Goal: Task Accomplishment & Management: Manage account settings

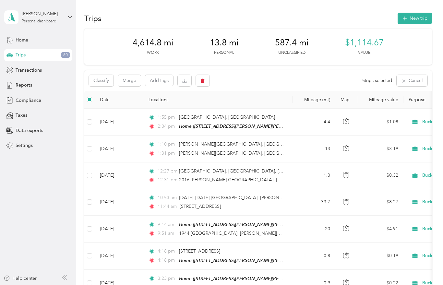
scroll to position [447, 0]
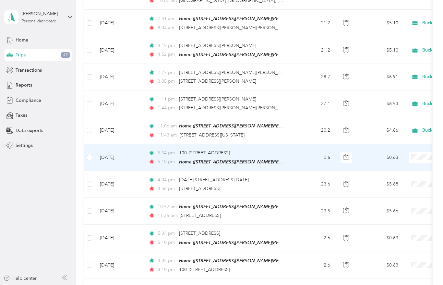
click at [111, 145] on td "[DATE]" at bounding box center [119, 157] width 49 height 27
click at [303, 144] on td "2.6" at bounding box center [314, 157] width 43 height 27
click at [135, 147] on td "[DATE]" at bounding box center [119, 157] width 49 height 27
click at [103, 146] on td "[DATE]" at bounding box center [119, 157] width 49 height 27
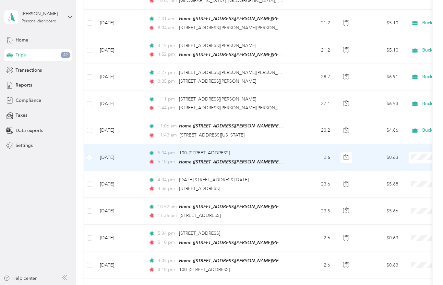
click at [103, 146] on td "[DATE]" at bounding box center [119, 157] width 49 height 27
click at [193, 159] on span "Home ([STREET_ADDRESS][PERSON_NAME][PERSON_NAME][PERSON_NAME])" at bounding box center [262, 162] width 167 height 6
click at [314, 157] on td "2.6" at bounding box center [314, 157] width 43 height 27
click at [299, 146] on td "2.6" at bounding box center [314, 157] width 43 height 27
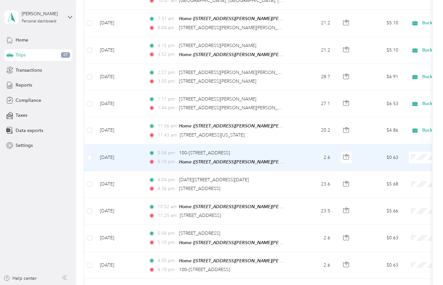
click at [365, 144] on td "$0.63" at bounding box center [380, 157] width 45 height 27
click at [301, 144] on td "2.6" at bounding box center [314, 157] width 43 height 27
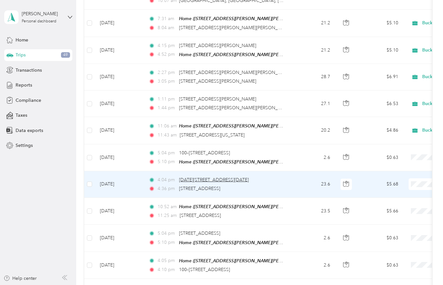
click at [249, 177] on span "[DATE][STREET_ADDRESS][DATE]" at bounding box center [214, 180] width 70 height 6
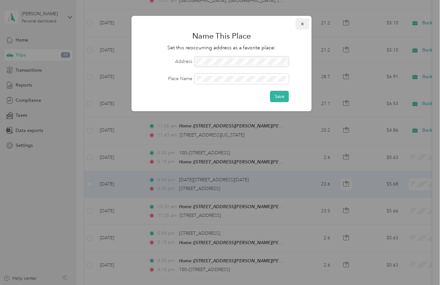
click at [302, 25] on icon "button" at bounding box center [302, 24] width 5 height 5
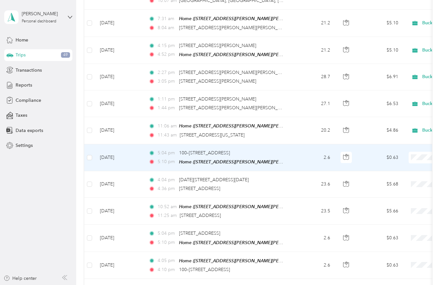
click at [270, 150] on div "5:04 pm 100–[STREET_ADDRESS]" at bounding box center [217, 153] width 136 height 7
click at [101, 156] on td "[DATE]" at bounding box center [119, 157] width 49 height 27
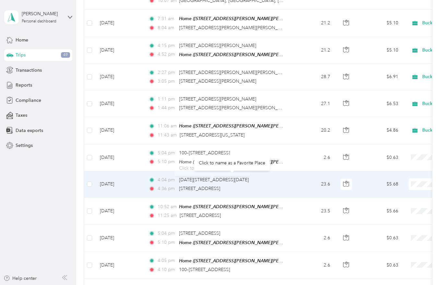
click at [206, 180] on div "[DATE][STREET_ADDRESS][DATE]" at bounding box center [214, 179] width 70 height 7
click at [290, 186] on td "4:04 pm [DATE][STREET_ADDRESS][DATE] 4:36 pm 101–[STREET_ADDRESS]" at bounding box center [217, 184] width 149 height 27
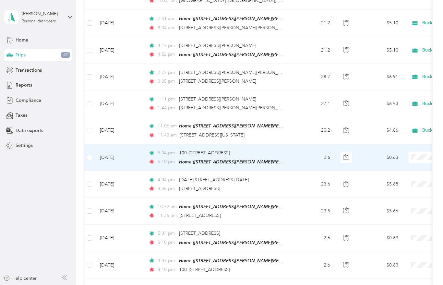
click at [419, 158] on span at bounding box center [449, 158] width 80 height 12
click at [393, 169] on li "Buckeye Power Sales" at bounding box center [403, 166] width 80 height 11
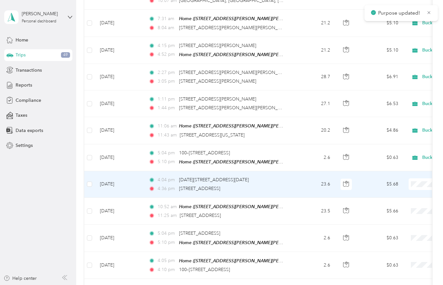
click at [398, 195] on span "Buckeye Power Sales" at bounding box center [409, 193] width 60 height 7
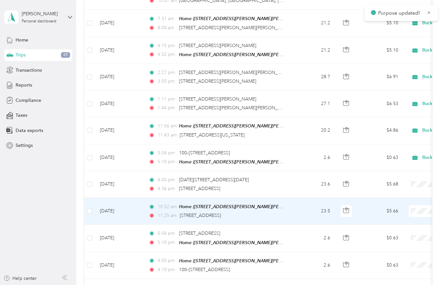
click at [390, 221] on span "Buckeye Power Sales" at bounding box center [409, 220] width 60 height 7
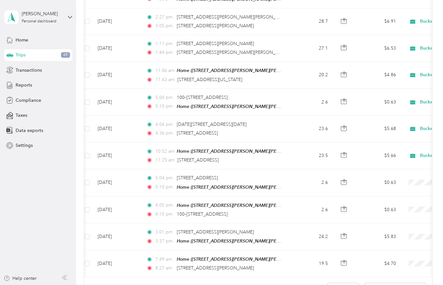
scroll to position [506, 0]
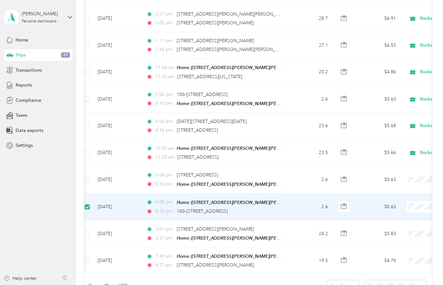
click at [134, 194] on td "[DATE]" at bounding box center [116, 207] width 49 height 27
click at [143, 194] on td "4:05 pm Home ([STREET_ADDRESS][PERSON_NAME][PERSON_NAME] , [PERSON_NAME], [GEOG…" at bounding box center [215, 207] width 149 height 27
click at [180, 200] on span "Home ([STREET_ADDRESS][PERSON_NAME][PERSON_NAME][PERSON_NAME])" at bounding box center [260, 203] width 167 height 6
click at [298, 194] on td "2.6" at bounding box center [311, 207] width 43 height 27
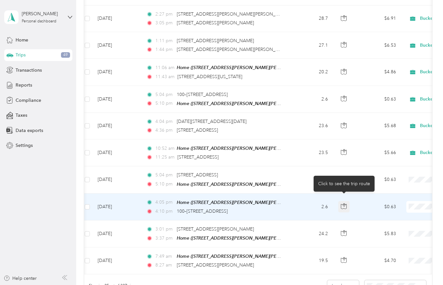
click at [341, 204] on icon "button" at bounding box center [344, 206] width 6 height 5
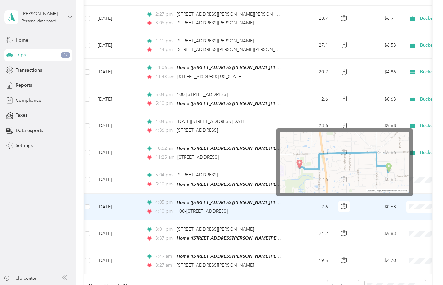
click at [301, 201] on td "2.6" at bounding box center [311, 207] width 43 height 27
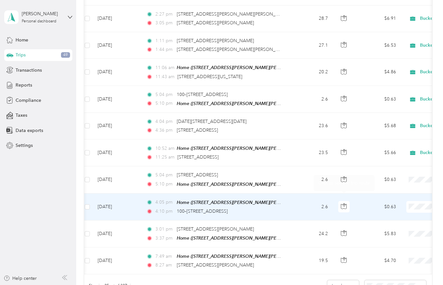
click at [382, 194] on td "$0.63" at bounding box center [378, 207] width 45 height 27
click at [295, 204] on td "2.6" at bounding box center [311, 207] width 43 height 27
click at [284, 205] on td "4:05 pm Home ([STREET_ADDRESS][PERSON_NAME][PERSON_NAME] , [PERSON_NAME], [GEOG…" at bounding box center [215, 207] width 149 height 27
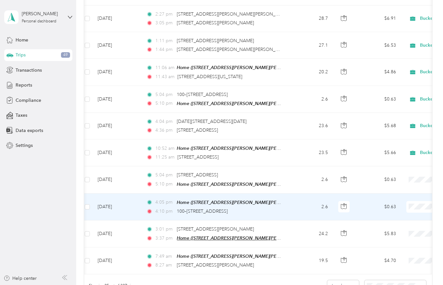
click at [190, 236] on span "Home ([STREET_ADDRESS][PERSON_NAME][PERSON_NAME][PERSON_NAME])" at bounding box center [260, 239] width 167 height 6
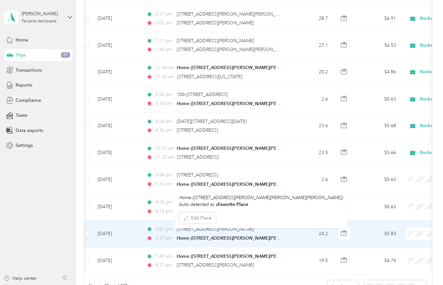
click at [136, 222] on td "[DATE]" at bounding box center [116, 234] width 49 height 27
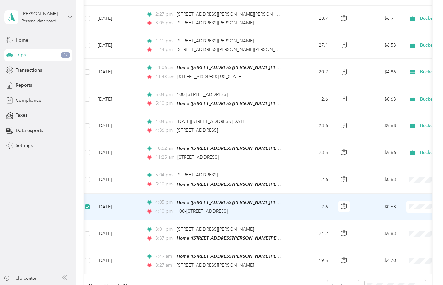
click at [92, 221] on td "[DATE]" at bounding box center [116, 234] width 49 height 27
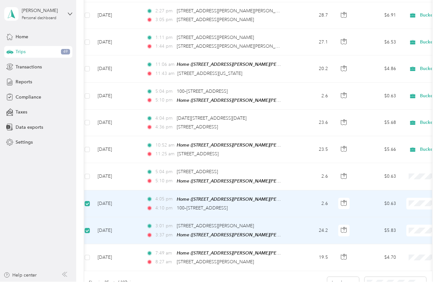
scroll to position [0, 0]
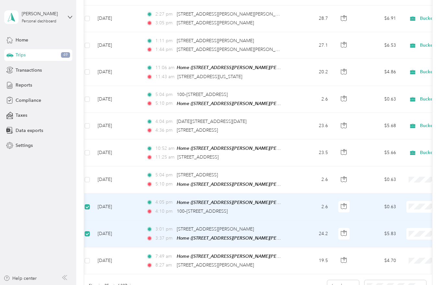
click at [275, 208] on div "4:10 pm 100–[STREET_ADDRESS]" at bounding box center [214, 211] width 136 height 7
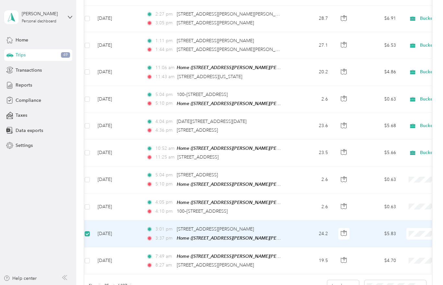
click at [87, 223] on td at bounding box center [87, 234] width 10 height 27
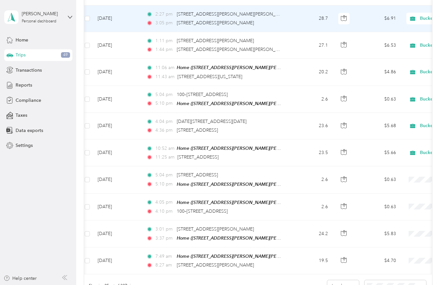
click at [125, 17] on td "[DATE]" at bounding box center [116, 19] width 49 height 27
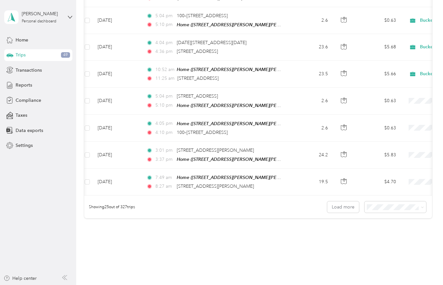
scroll to position [575, 0]
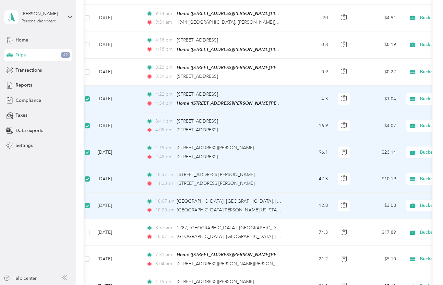
scroll to position [202, 0]
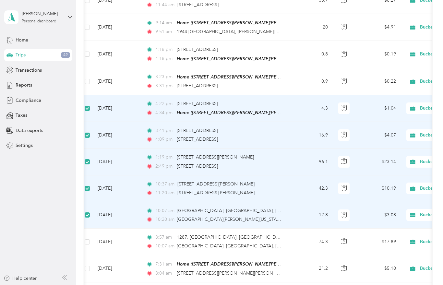
click at [133, 218] on td "[DATE]" at bounding box center [116, 215] width 49 height 27
click at [85, 108] on label at bounding box center [87, 108] width 5 height 7
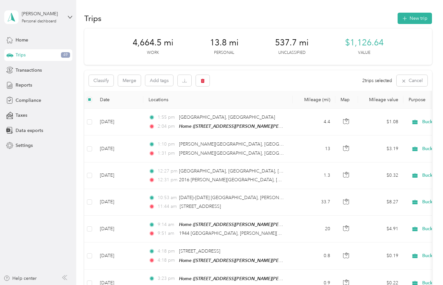
scroll to position [0, 0]
click at [203, 83] on icon "button" at bounding box center [202, 81] width 5 height 5
click at [242, 107] on div "No Yes" at bounding box center [203, 107] width 107 height 10
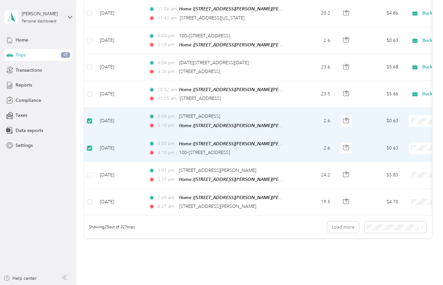
scroll to position [559, 0]
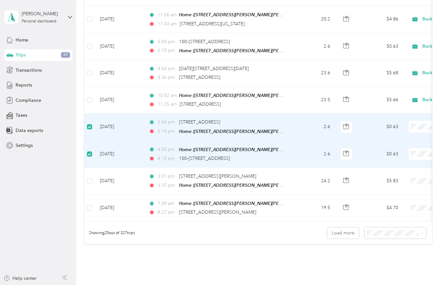
click at [120, 177] on td "[DATE]" at bounding box center [119, 181] width 49 height 27
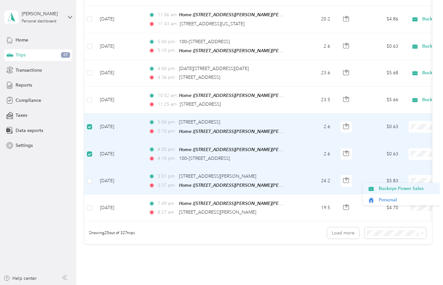
click at [393, 192] on span "Buckeye Power Sales" at bounding box center [409, 188] width 60 height 7
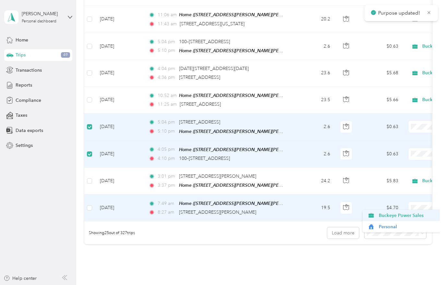
click at [395, 214] on span "Buckeye Power Sales" at bounding box center [409, 215] width 60 height 7
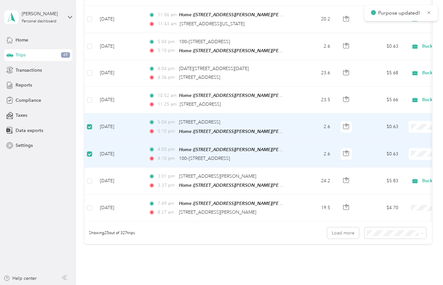
click at [223, 146] on div "Click to name as a Favorite Place" at bounding box center [213, 140] width 76 height 16
click at [132, 141] on td "[DATE]" at bounding box center [119, 154] width 49 height 27
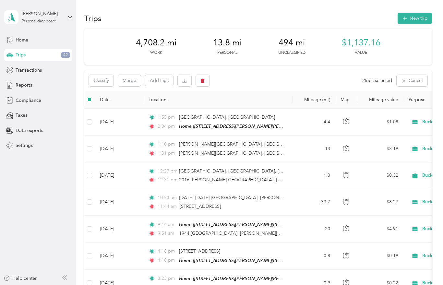
scroll to position [0, 0]
click at [203, 81] on icon "button" at bounding box center [202, 81] width 5 height 5
click at [248, 106] on button "Yes" at bounding box center [251, 107] width 13 height 10
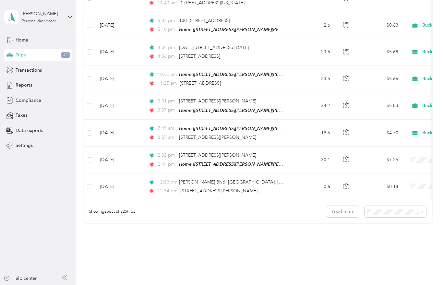
scroll to position [580, 0]
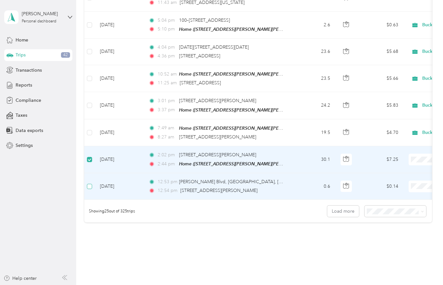
click at [90, 183] on label at bounding box center [89, 186] width 5 height 7
click at [88, 178] on td at bounding box center [89, 186] width 10 height 27
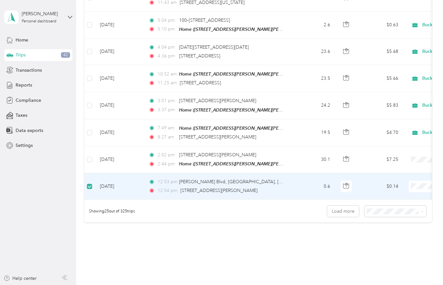
click at [89, 183] on label at bounding box center [89, 186] width 5 height 7
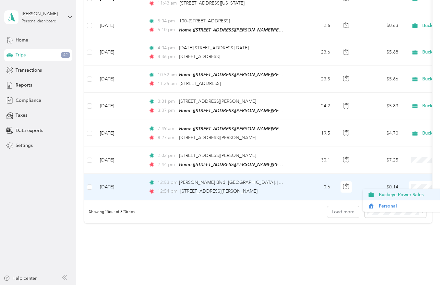
click at [406, 191] on span "Buckeye Power Sales" at bounding box center [409, 194] width 60 height 7
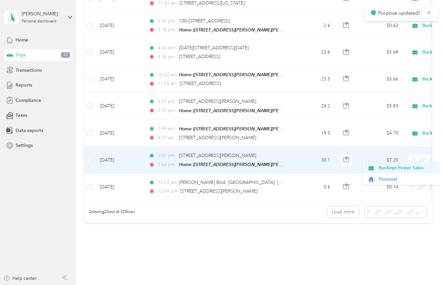
click at [411, 164] on span "Buckeye Power Sales" at bounding box center [409, 167] width 60 height 7
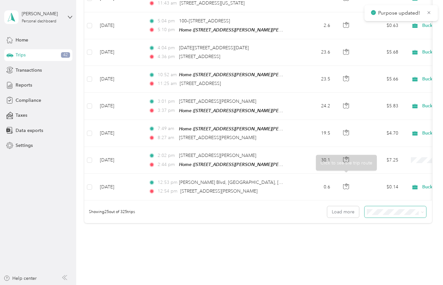
click at [372, 206] on span at bounding box center [396, 211] width 62 height 11
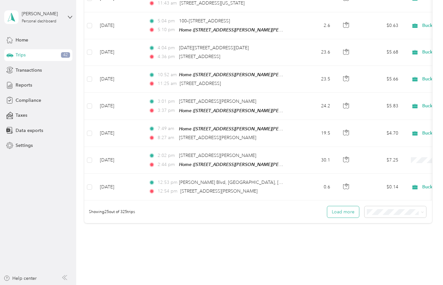
click at [351, 206] on button "Load more" at bounding box center [343, 211] width 32 height 11
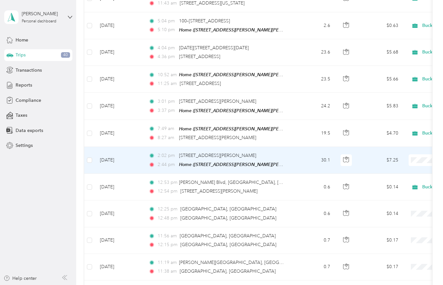
click at [387, 163] on li "Buckeye Power Sales" at bounding box center [403, 167] width 80 height 11
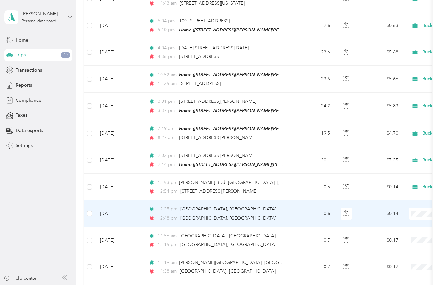
click at [409, 218] on span "Buckeye Power Sales" at bounding box center [409, 221] width 60 height 7
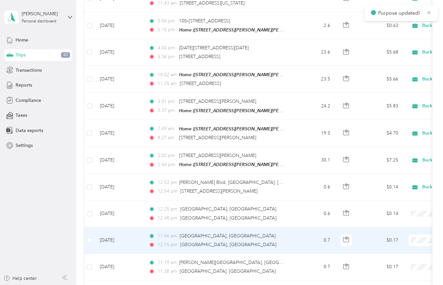
click at [411, 244] on span "Buckeye Power Sales" at bounding box center [409, 247] width 60 height 7
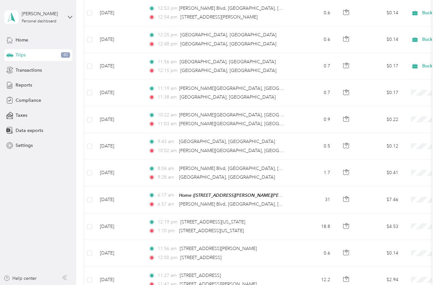
scroll to position [755, 0]
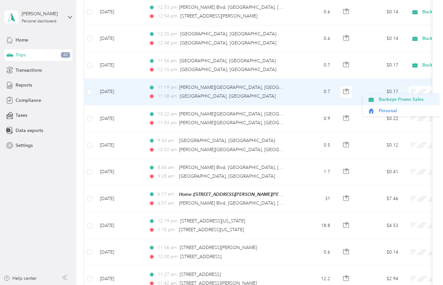
click at [406, 96] on li "Buckeye Power Sales" at bounding box center [403, 99] width 80 height 11
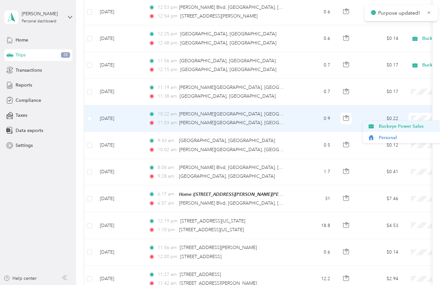
click at [411, 123] on span "Buckeye Power Sales" at bounding box center [409, 126] width 60 height 7
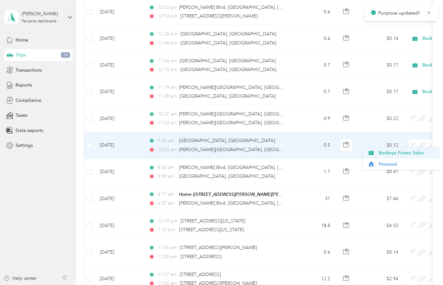
click at [413, 150] on span "Buckeye Power Sales" at bounding box center [409, 153] width 60 height 7
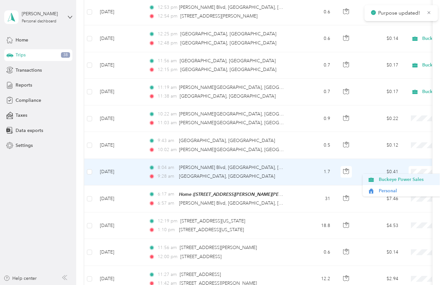
click at [403, 176] on span "Buckeye Power Sales" at bounding box center [409, 179] width 60 height 7
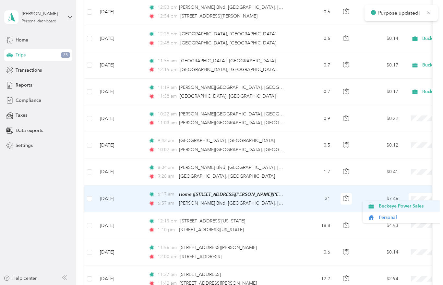
click at [408, 203] on span "Buckeye Power Sales" at bounding box center [409, 206] width 60 height 7
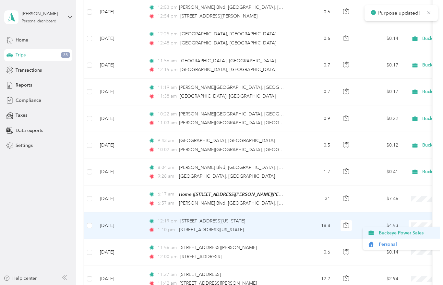
click at [399, 230] on span "Buckeye Power Sales" at bounding box center [409, 233] width 60 height 7
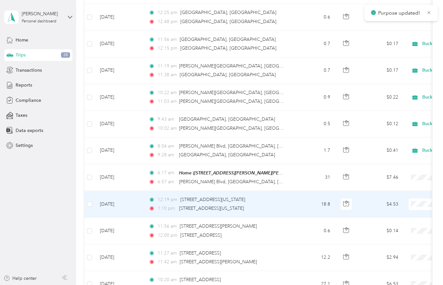
scroll to position [785, 0]
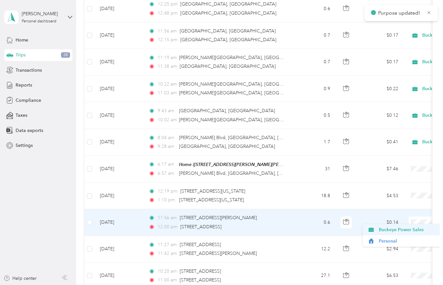
click at [398, 226] on span "Buckeye Power Sales" at bounding box center [409, 229] width 60 height 7
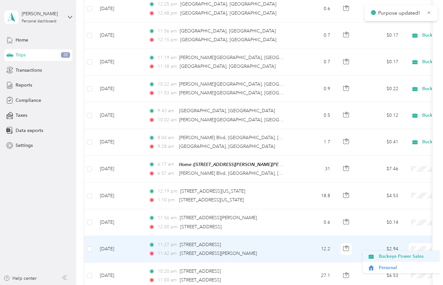
click at [402, 253] on span "Buckeye Power Sales" at bounding box center [409, 256] width 60 height 7
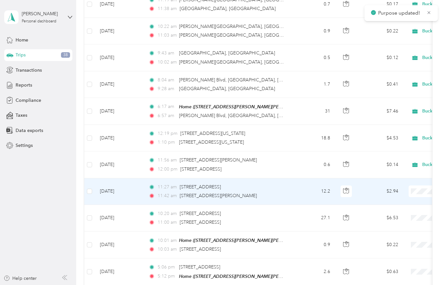
scroll to position [844, 0]
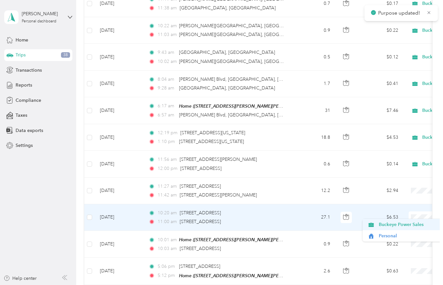
click at [408, 221] on span "Buckeye Power Sales" at bounding box center [409, 224] width 60 height 7
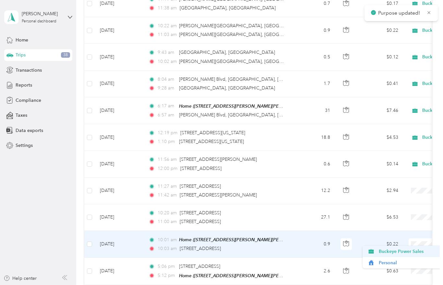
click at [405, 248] on span "Buckeye Power Sales" at bounding box center [409, 251] width 60 height 7
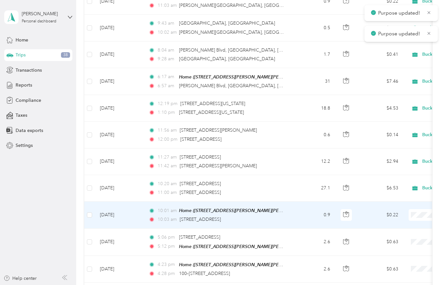
scroll to position [889, 0]
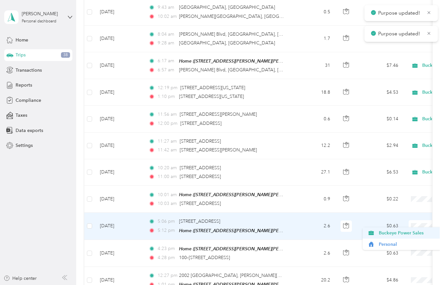
click at [414, 230] on span "Buckeye Power Sales" at bounding box center [409, 233] width 60 height 7
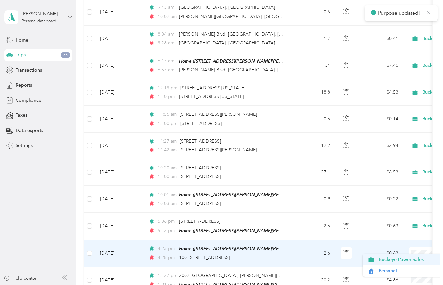
click at [402, 256] on span "Buckeye Power Sales" at bounding box center [409, 259] width 60 height 7
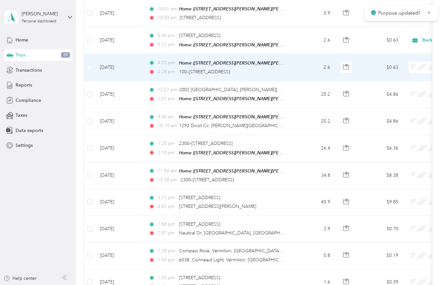
scroll to position [1074, 0]
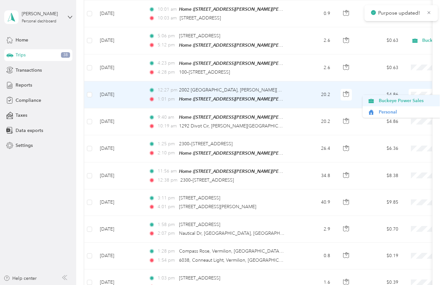
click at [412, 97] on span "Buckeye Power Sales" at bounding box center [409, 100] width 60 height 7
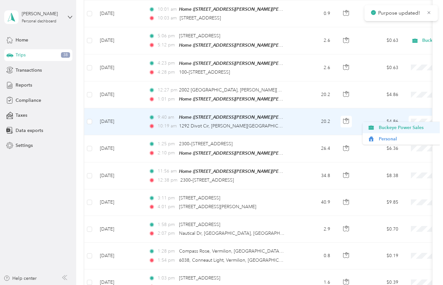
click at [411, 122] on li "Buckeye Power Sales" at bounding box center [403, 127] width 80 height 11
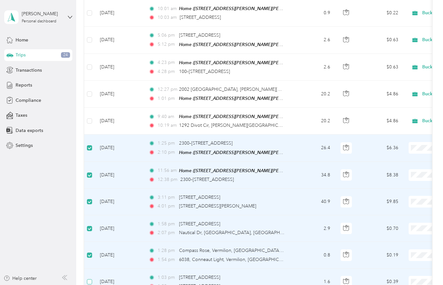
click at [88, 278] on label at bounding box center [89, 281] width 5 height 7
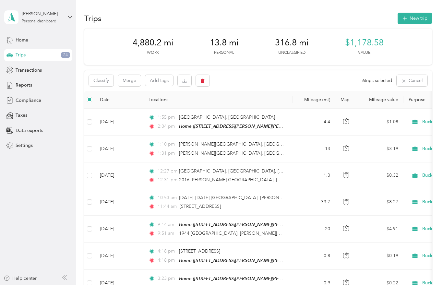
scroll to position [0, 0]
click at [101, 75] on button "Classify" at bounding box center [101, 80] width 25 height 11
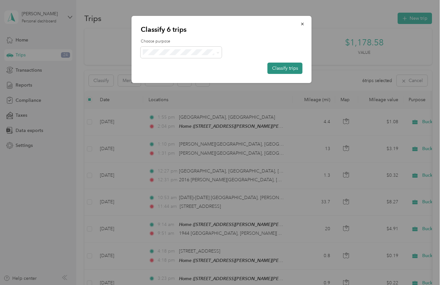
click at [281, 66] on button "Classify trips" at bounding box center [285, 68] width 35 height 11
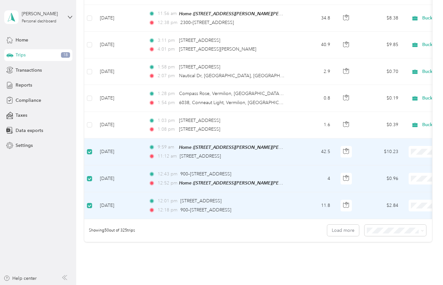
scroll to position [1232, 0]
click at [85, 192] on td at bounding box center [89, 205] width 10 height 27
click at [88, 148] on label at bounding box center [89, 151] width 5 height 7
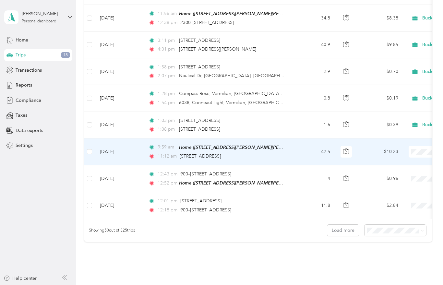
click at [419, 146] on span at bounding box center [449, 152] width 80 height 12
click at [400, 153] on span "Buckeye Power Sales" at bounding box center [409, 156] width 60 height 7
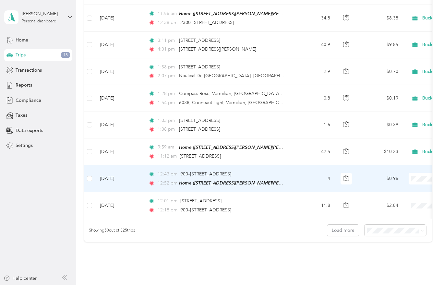
click at [424, 173] on span at bounding box center [449, 179] width 80 height 12
click at [416, 180] on span "Buckeye Power Sales" at bounding box center [409, 183] width 60 height 7
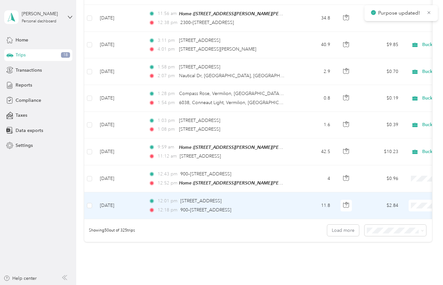
click at [415, 200] on span at bounding box center [449, 206] width 80 height 12
click at [403, 207] on span "Buckeye Power Sales" at bounding box center [409, 210] width 60 height 7
click at [392, 204] on li "Buckeye Power Sales" at bounding box center [403, 209] width 80 height 11
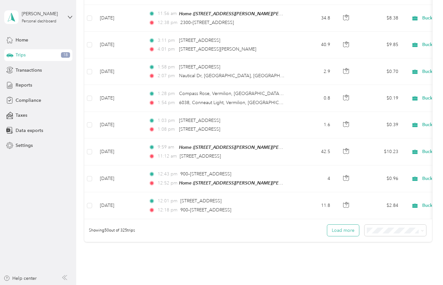
click at [340, 225] on button "Load more" at bounding box center [343, 230] width 32 height 11
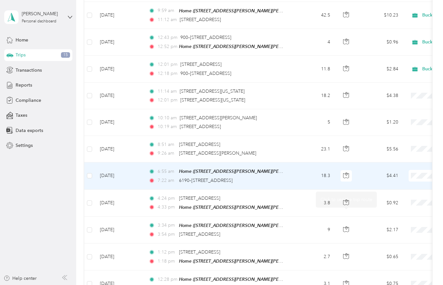
scroll to position [1372, 0]
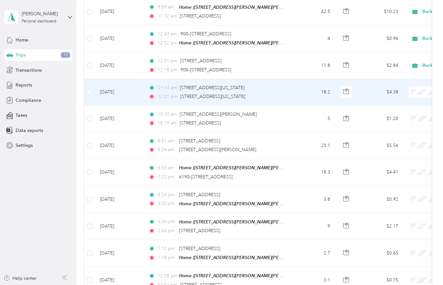
click at [421, 86] on span at bounding box center [449, 92] width 80 height 12
click at [407, 93] on span "Buckeye Power Sales" at bounding box center [409, 96] width 60 height 7
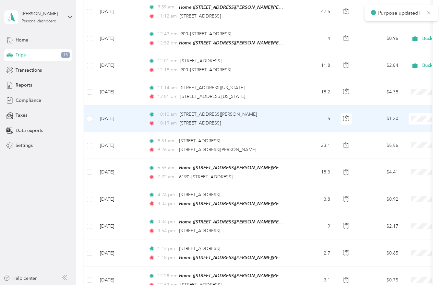
click at [402, 120] on span "Buckeye Power Sales" at bounding box center [409, 123] width 60 height 7
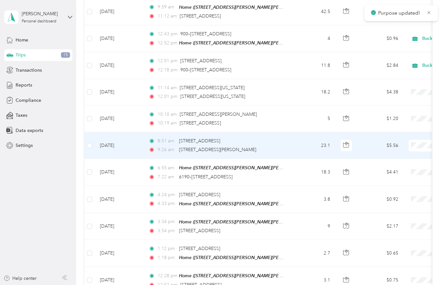
click at [414, 144] on span "Buckeye Power Sales" at bounding box center [409, 147] width 60 height 7
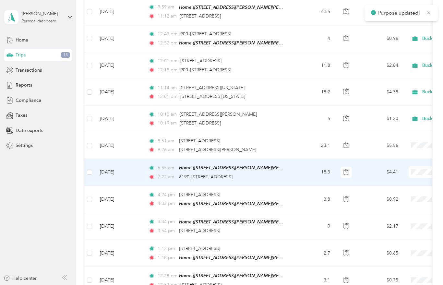
click at [403, 171] on li "Buckeye Power Sales" at bounding box center [403, 176] width 80 height 11
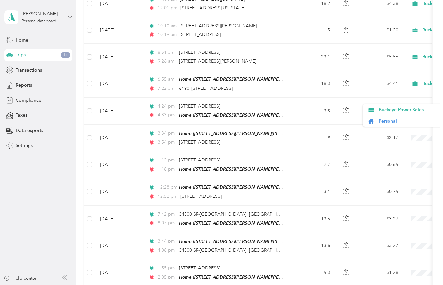
scroll to position [1460, 0]
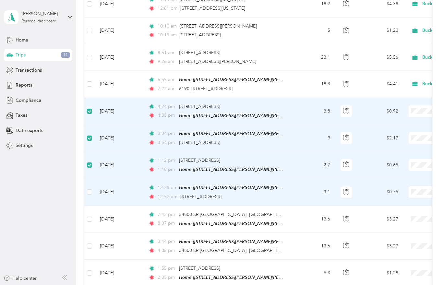
click at [88, 179] on td at bounding box center [89, 192] width 10 height 27
click at [89, 188] on label at bounding box center [89, 191] width 5 height 7
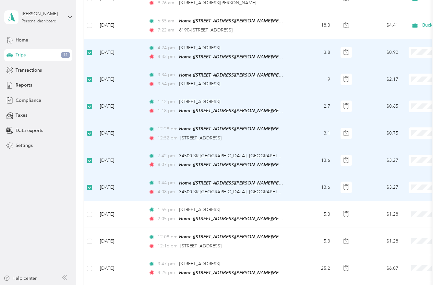
scroll to position [1521, 0]
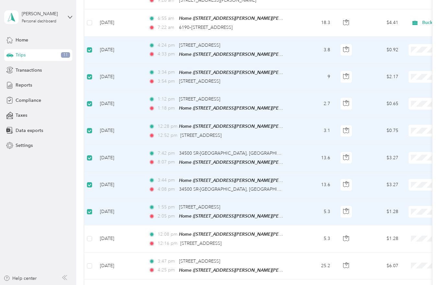
click at [91, 208] on label at bounding box center [89, 211] width 5 height 7
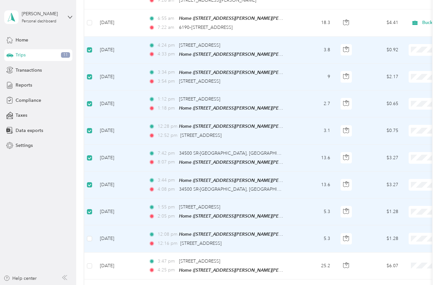
click at [89, 225] on td at bounding box center [89, 238] width 10 height 27
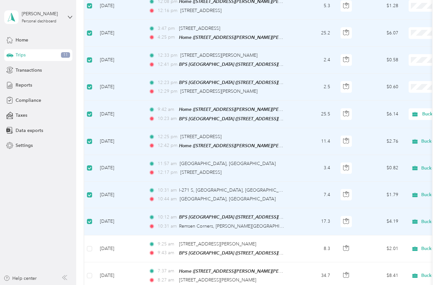
scroll to position [1757, 0]
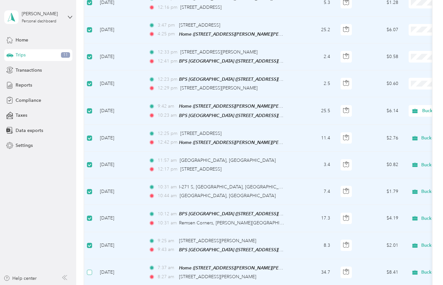
click at [91, 269] on label at bounding box center [89, 272] width 5 height 7
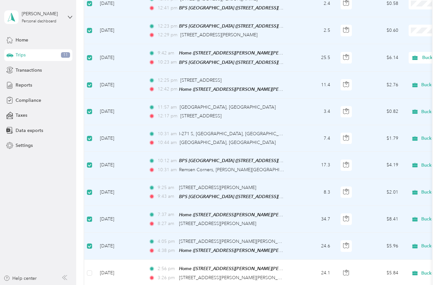
scroll to position [1837, 0]
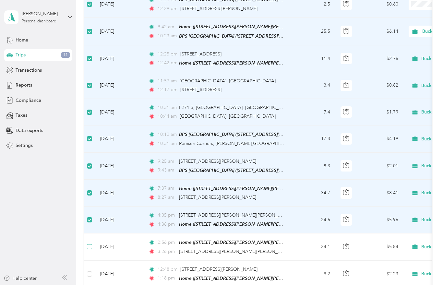
click at [92, 243] on label at bounding box center [89, 246] width 5 height 7
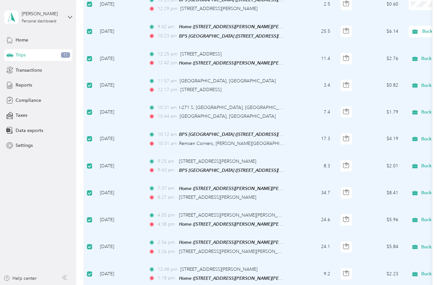
click at [92, 261] on td at bounding box center [89, 274] width 10 height 27
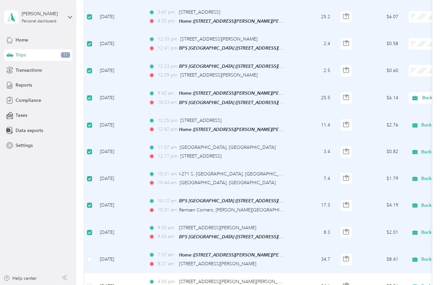
scroll to position [1761, 0]
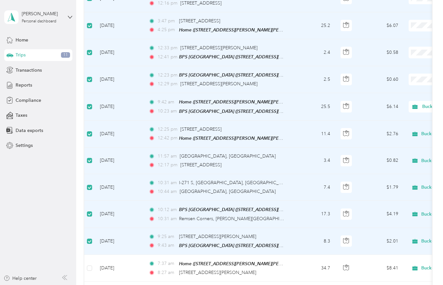
click at [93, 228] on td at bounding box center [89, 241] width 10 height 27
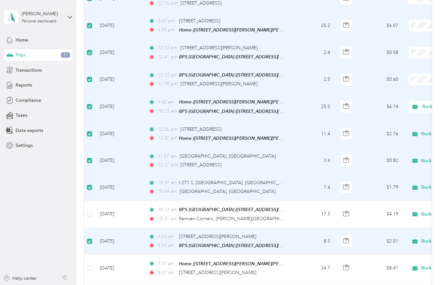
click at [96, 174] on td "[DATE]" at bounding box center [119, 187] width 49 height 27
click at [91, 148] on td at bounding box center [89, 161] width 10 height 27
click at [97, 121] on td "[DATE]" at bounding box center [119, 134] width 49 height 27
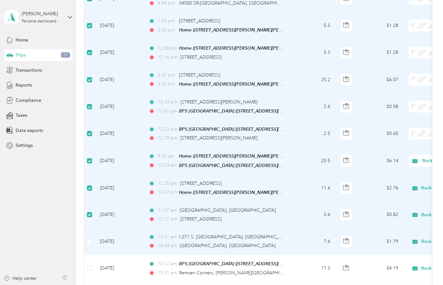
scroll to position [1706, 0]
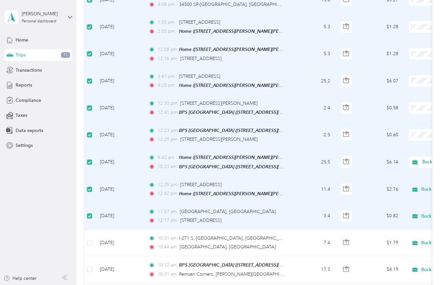
click at [92, 213] on label at bounding box center [89, 216] width 5 height 7
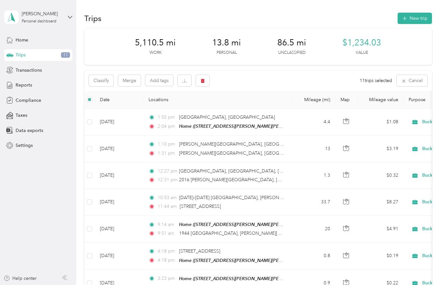
scroll to position [0, 0]
click at [100, 81] on button "Classify" at bounding box center [101, 80] width 25 height 11
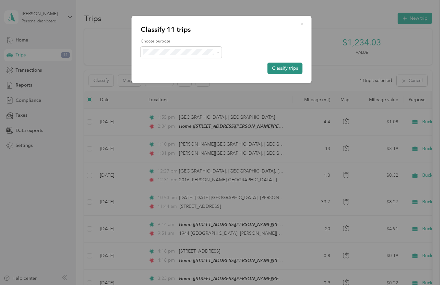
click at [281, 68] on button "Classify trips" at bounding box center [285, 68] width 35 height 11
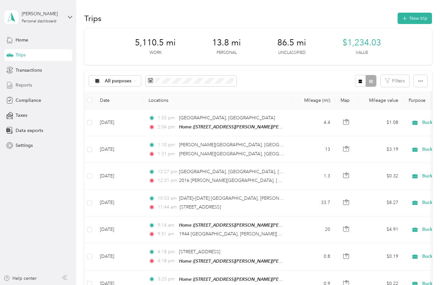
click at [22, 82] on span "Reports" at bounding box center [24, 85] width 17 height 7
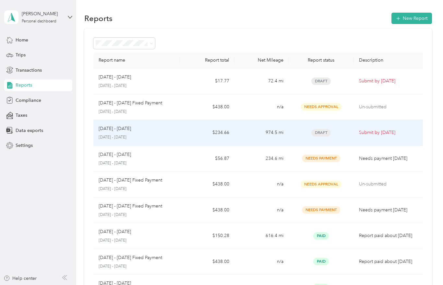
click at [364, 126] on td "Submit by [DATE]" at bounding box center [390, 133] width 72 height 26
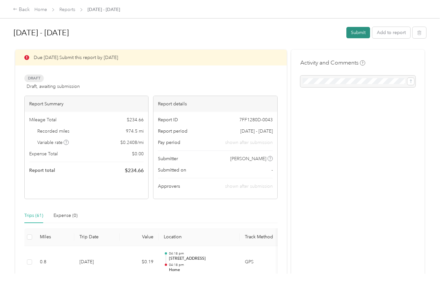
click at [353, 38] on button "Submit" at bounding box center [358, 32] width 24 height 11
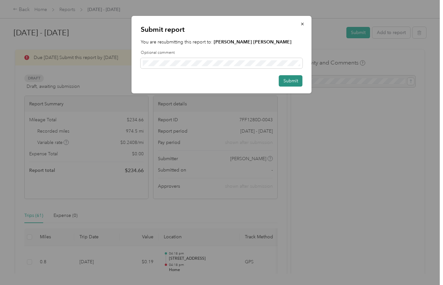
click at [285, 83] on button "Submit" at bounding box center [291, 80] width 24 height 11
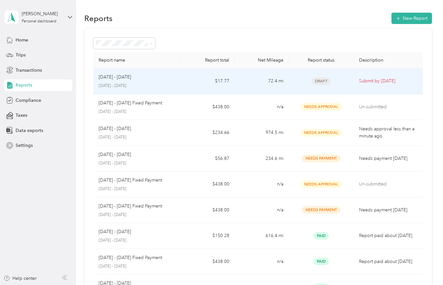
click at [154, 88] on p "[DATE] - [DATE]" at bounding box center [137, 86] width 77 height 6
